Goal: Task Accomplishment & Management: Complete application form

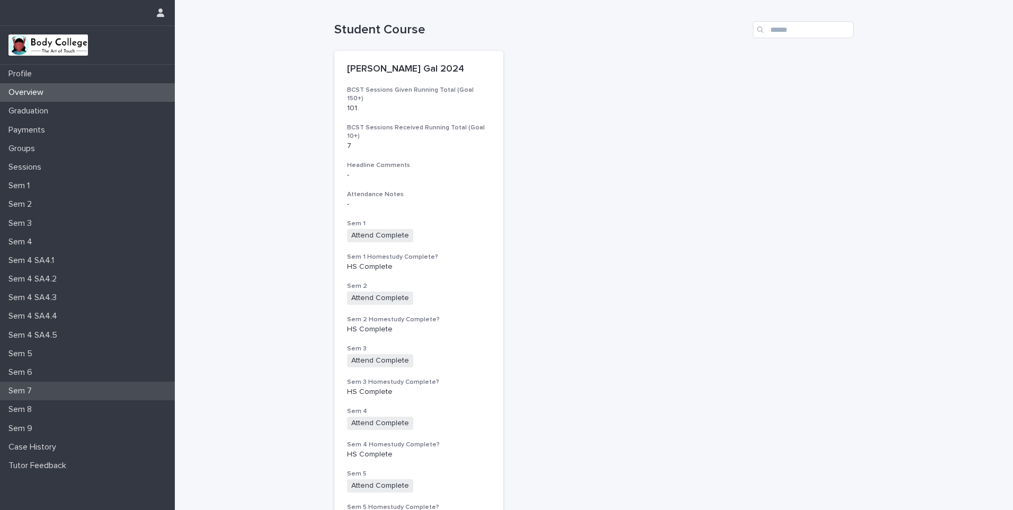
click at [30, 390] on p "Sem 7" at bounding box center [22, 391] width 36 height 10
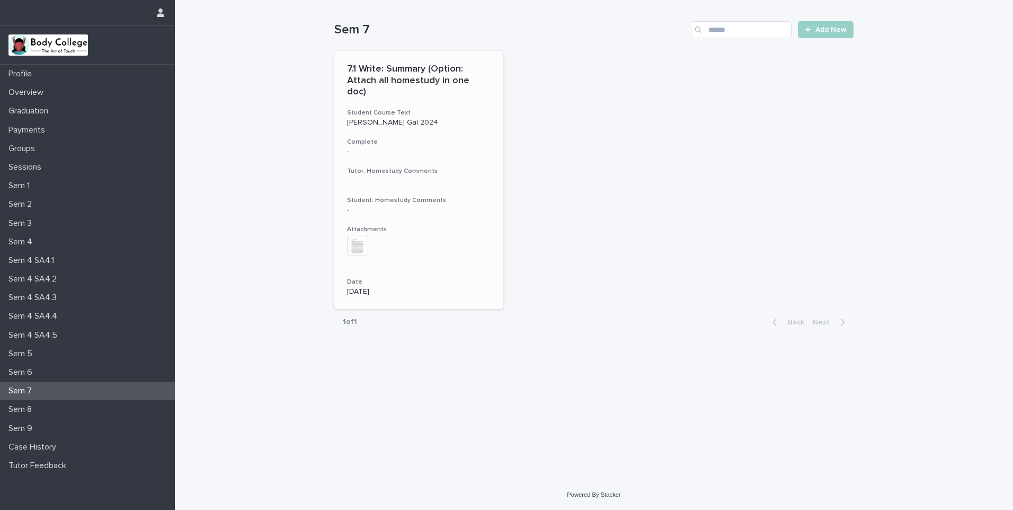
click at [360, 235] on img at bounding box center [357, 245] width 21 height 21
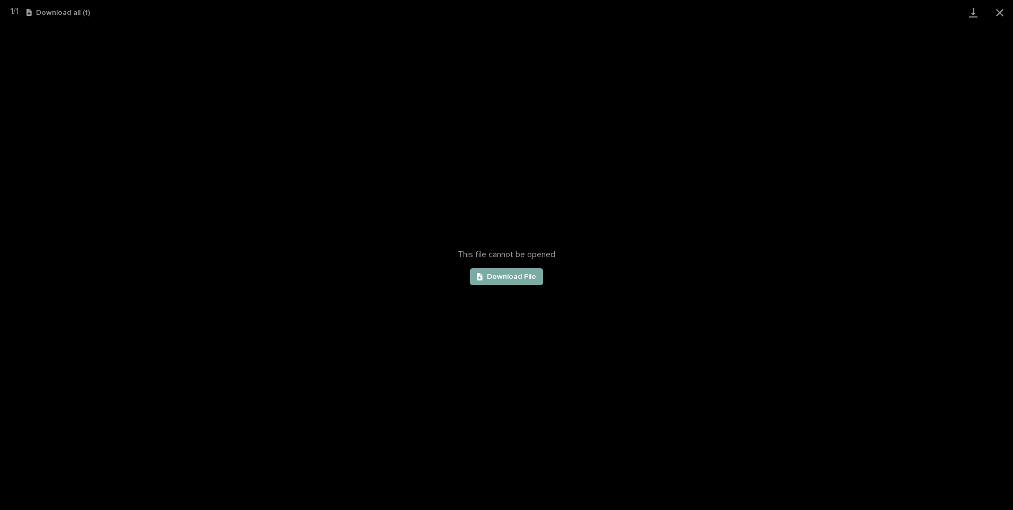
click at [503, 275] on span "Download File" at bounding box center [511, 276] width 49 height 7
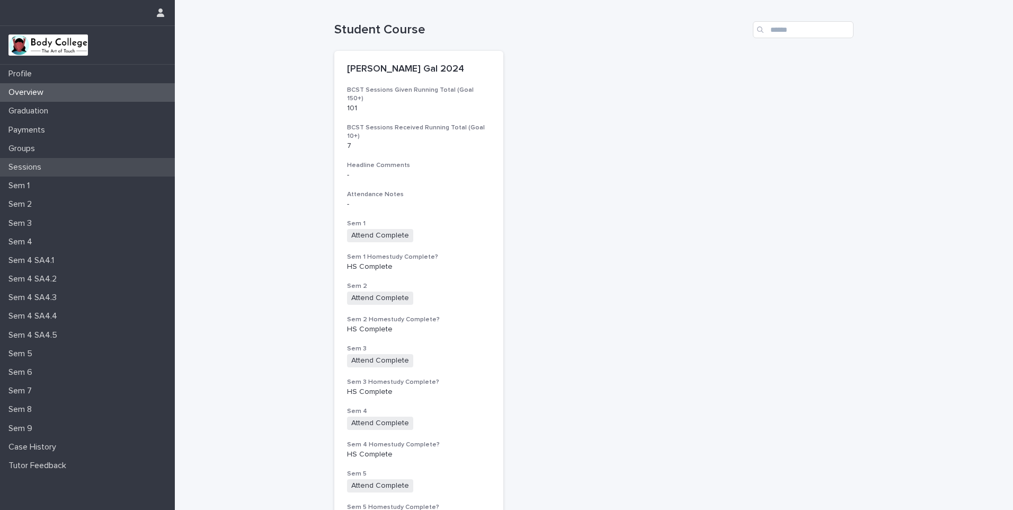
click at [30, 165] on p "Sessions" at bounding box center [27, 167] width 46 height 10
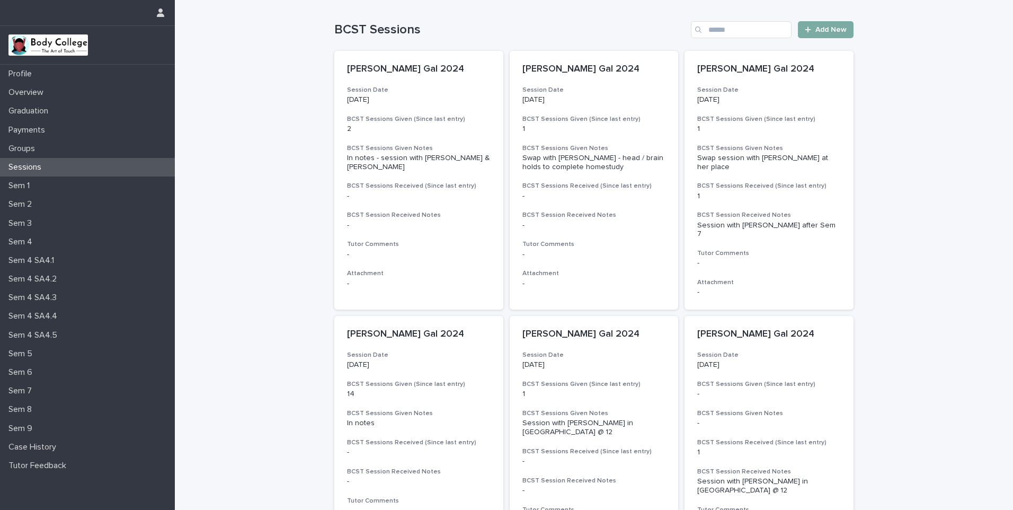
click at [818, 29] on span "Add New" at bounding box center [831, 29] width 31 height 7
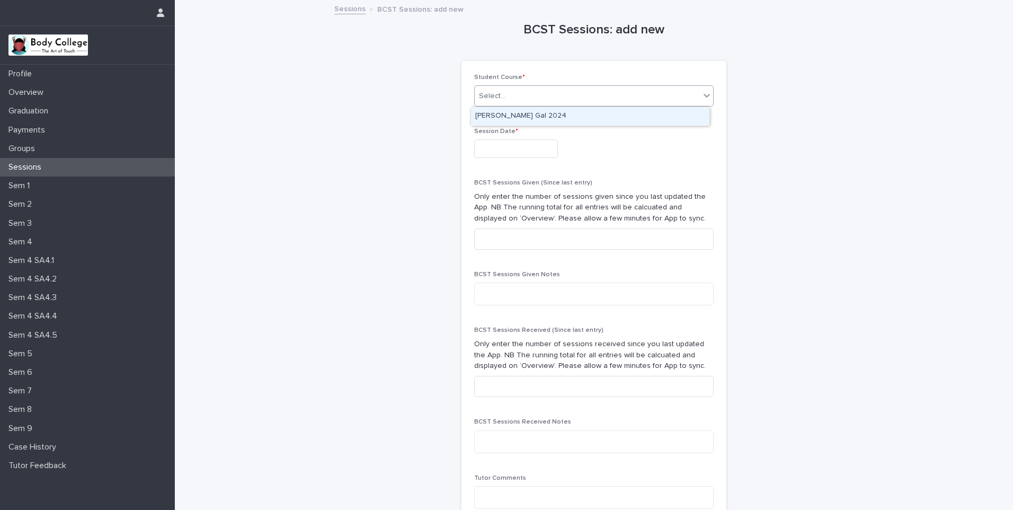
click at [601, 93] on div "Select..." at bounding box center [587, 95] width 225 height 17
click at [538, 116] on div "[PERSON_NAME] Gal 2024" at bounding box center [590, 116] width 238 height 19
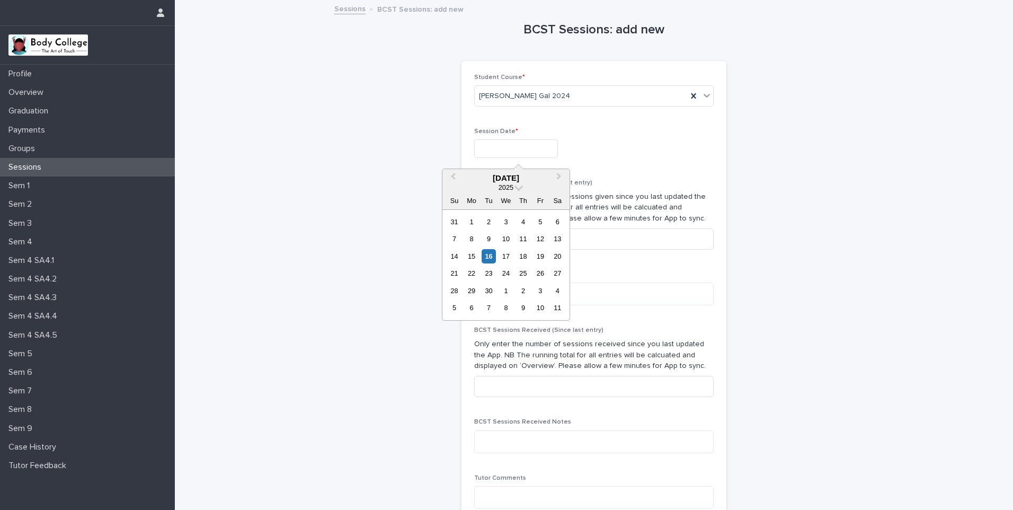
click at [502, 152] on input "text" at bounding box center [516, 148] width 84 height 19
click at [473, 257] on div "15" at bounding box center [471, 256] width 14 height 14
type input "**********"
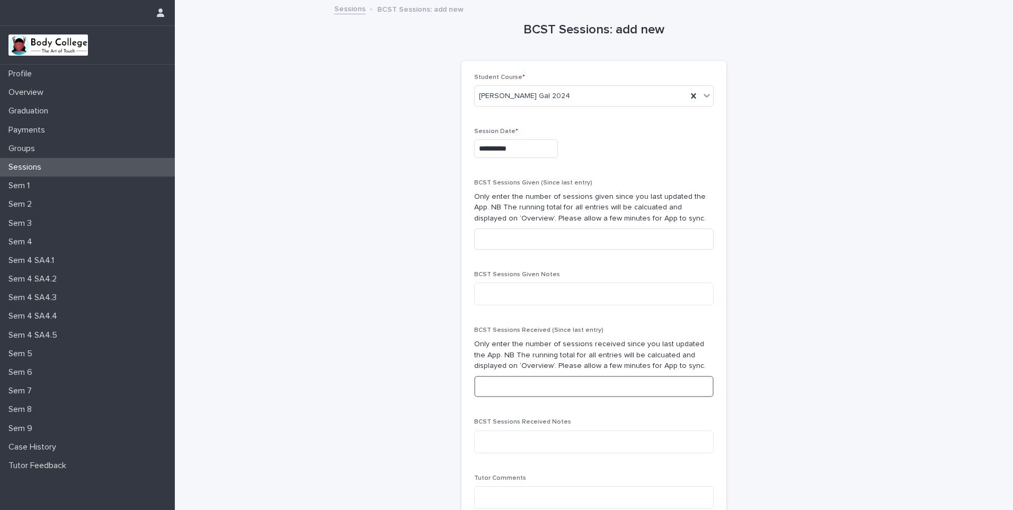
click at [499, 386] on input at bounding box center [594, 386] width 240 height 21
type input "*"
click at [486, 445] on textarea at bounding box center [594, 441] width 240 height 23
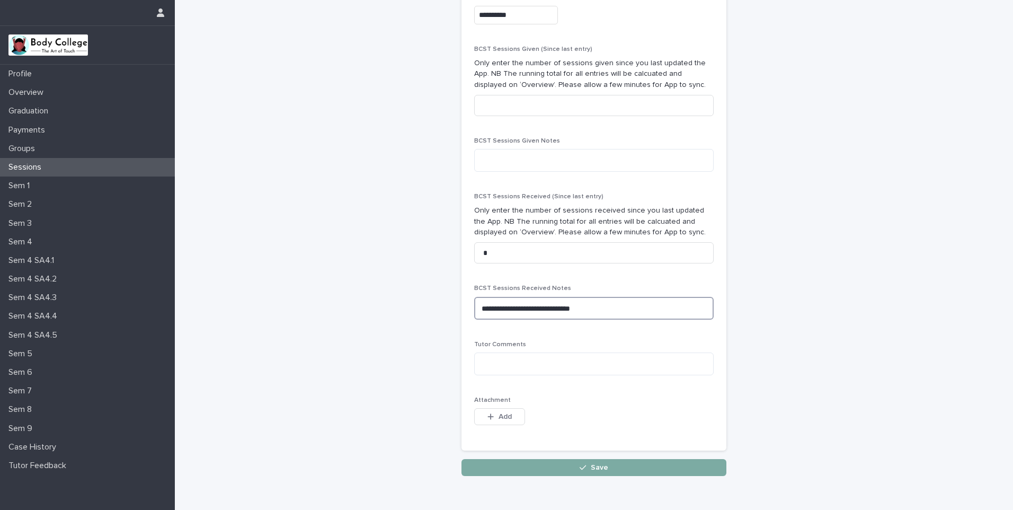
scroll to position [159, 0]
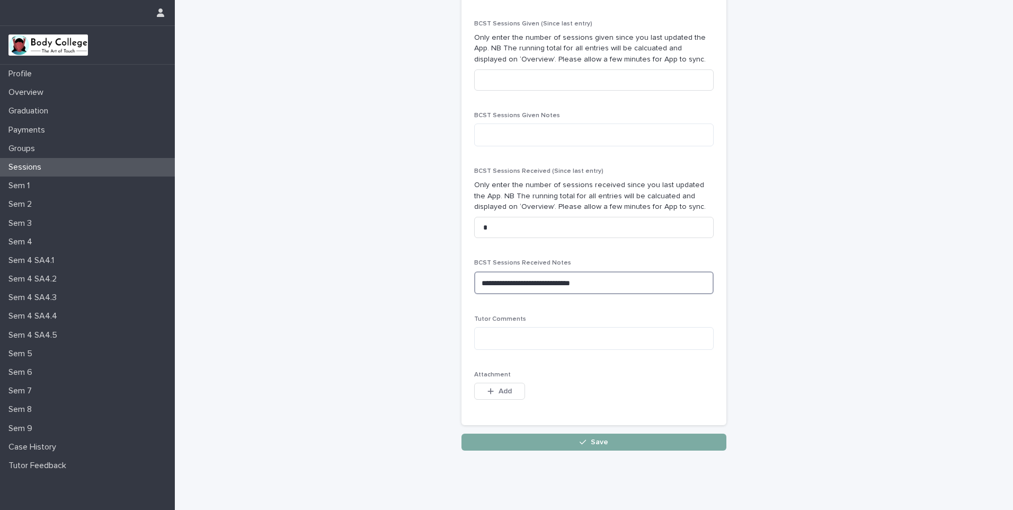
type textarea "**********"
click at [594, 444] on span "Save" at bounding box center [599, 441] width 17 height 7
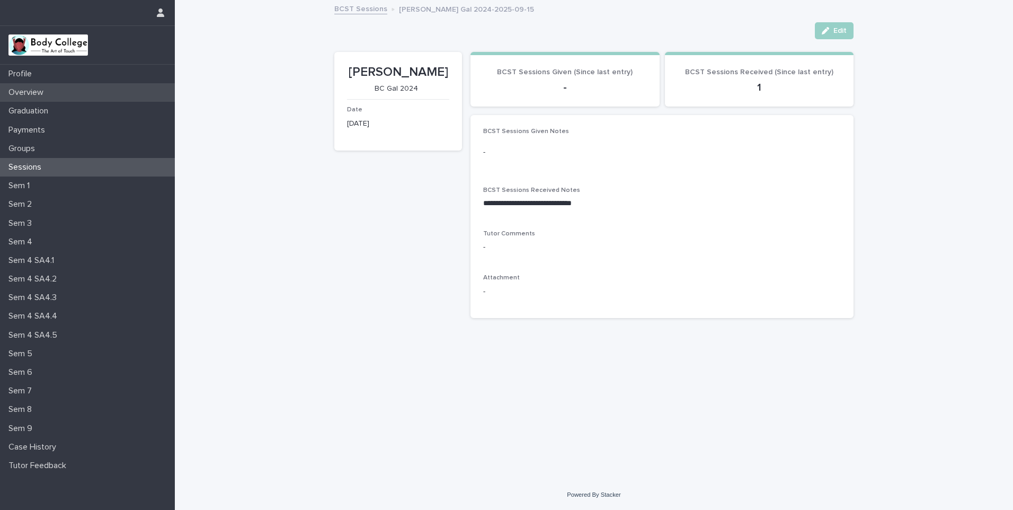
click at [31, 88] on p "Overview" at bounding box center [28, 92] width 48 height 10
